Goal: Task Accomplishment & Management: Manage account settings

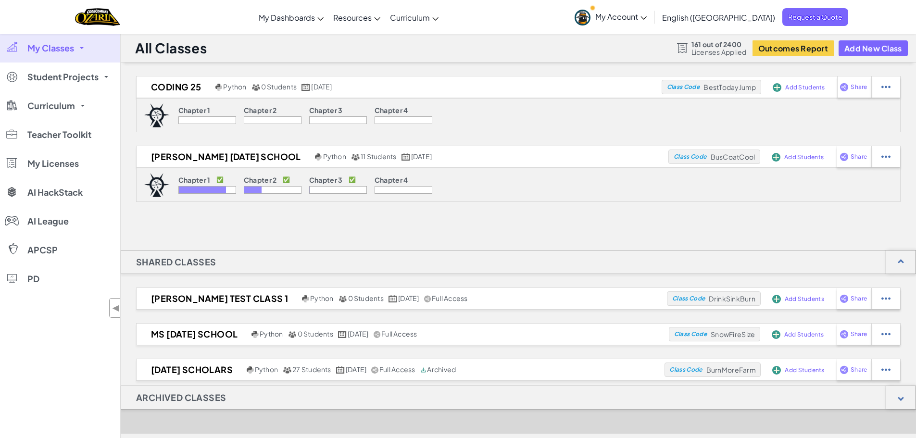
scroll to position [522, 0]
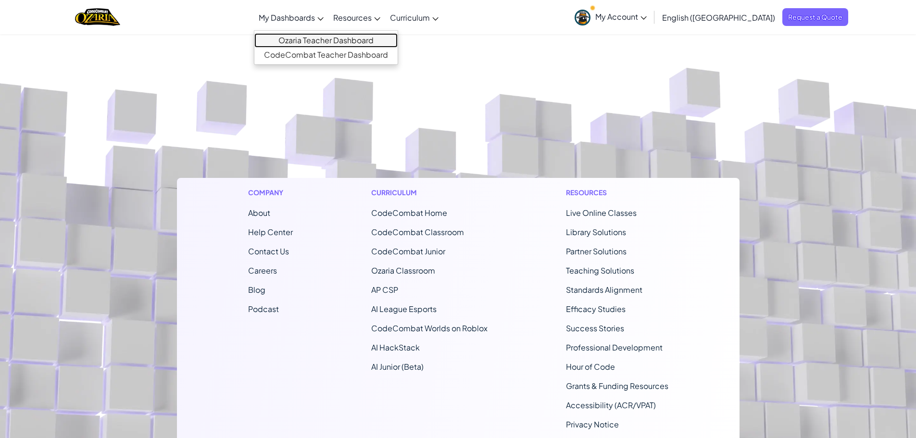
click at [338, 40] on link "Ozaria Teacher Dashboard" at bounding box center [325, 40] width 143 height 14
click at [352, 39] on link "Ozaria Teacher Dashboard" at bounding box center [325, 40] width 143 height 14
click at [354, 43] on link "Ozaria Teacher Dashboard" at bounding box center [325, 40] width 143 height 14
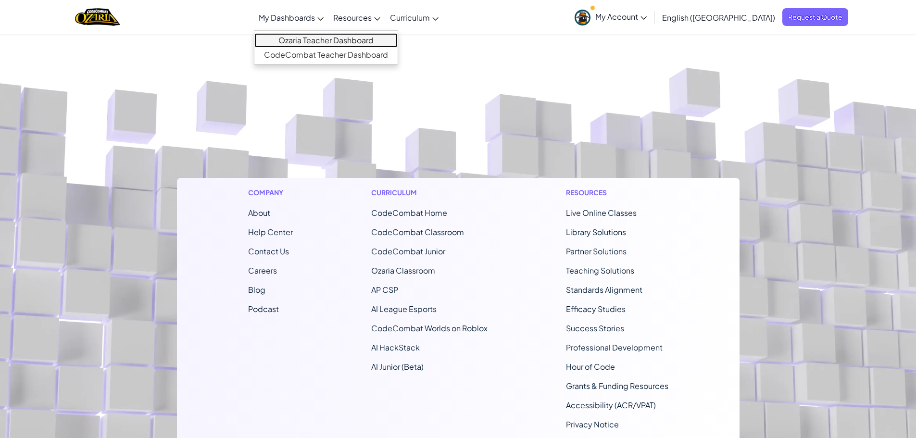
click at [366, 42] on link "Ozaria Teacher Dashboard" at bounding box center [325, 40] width 143 height 14
click at [366, 38] on link "Ozaria Teacher Dashboard" at bounding box center [325, 40] width 143 height 14
click at [350, 37] on link "Ozaria Teacher Dashboard" at bounding box center [325, 40] width 143 height 14
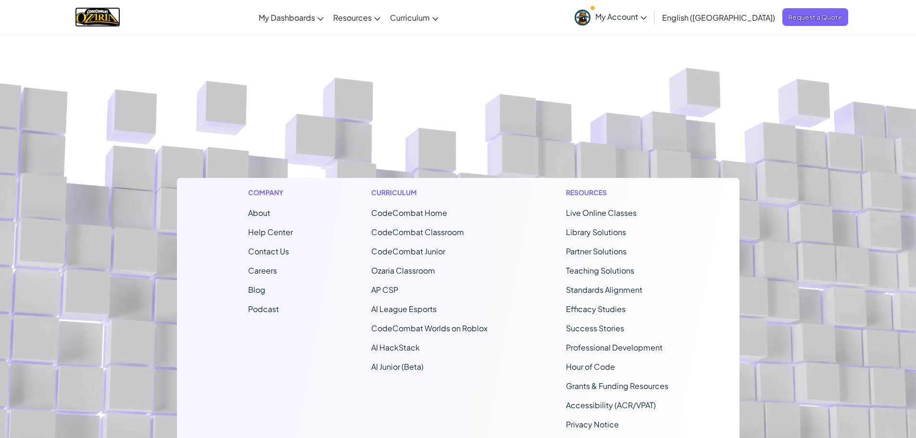
click at [104, 11] on img "Home" at bounding box center [97, 17] width 45 height 20
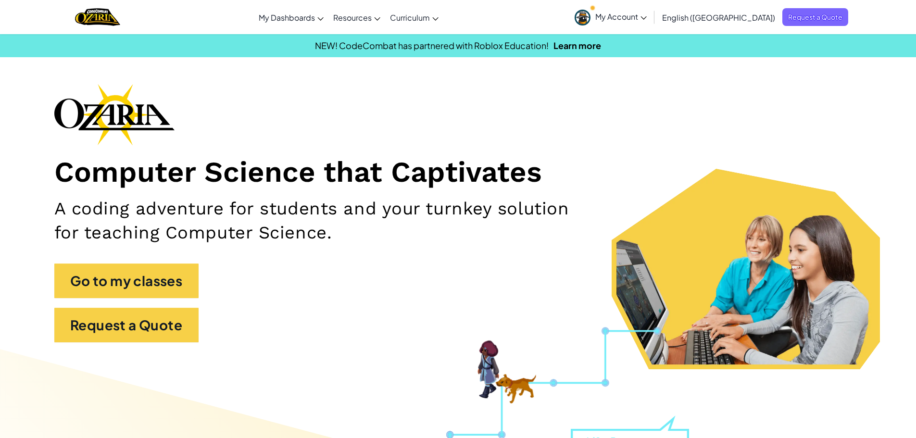
click at [647, 14] on span "My Account" at bounding box center [620, 17] width 51 height 10
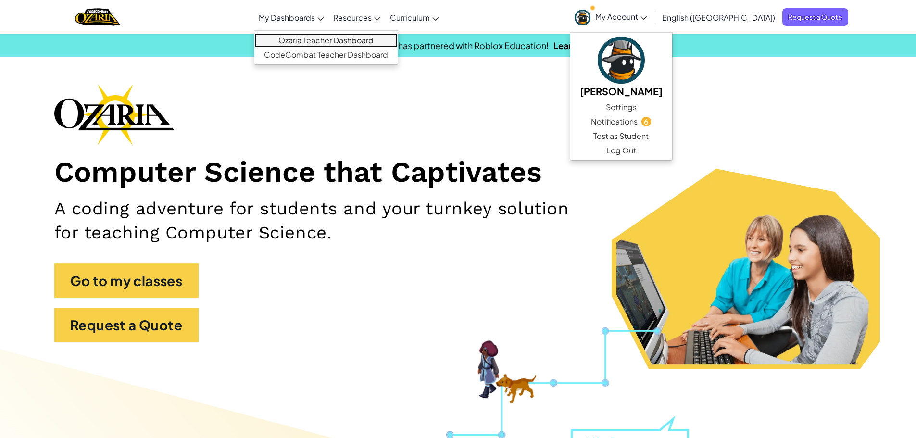
click at [341, 43] on link "Ozaria Teacher Dashboard" at bounding box center [325, 40] width 143 height 14
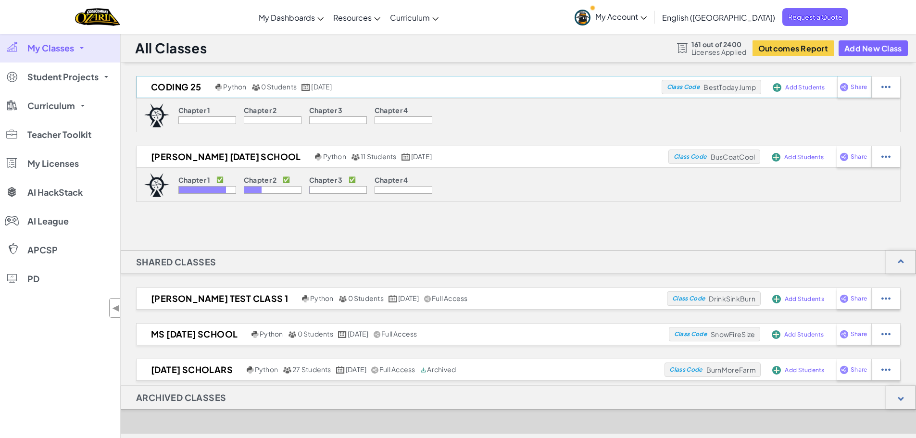
click at [788, 88] on span "Add Students" at bounding box center [804, 88] width 39 height 6
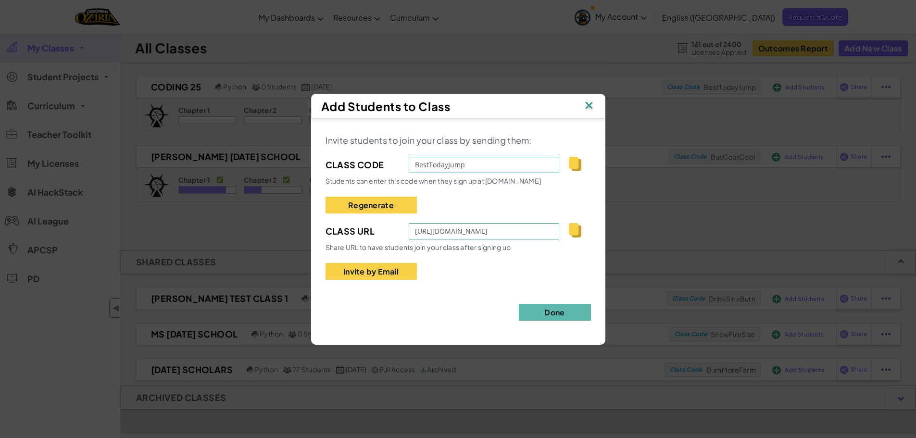
click at [572, 233] on img at bounding box center [575, 230] width 12 height 14
click at [578, 166] on img at bounding box center [575, 164] width 12 height 14
click at [587, 106] on img at bounding box center [589, 106] width 12 height 14
